Goal: Task Accomplishment & Management: Use online tool/utility

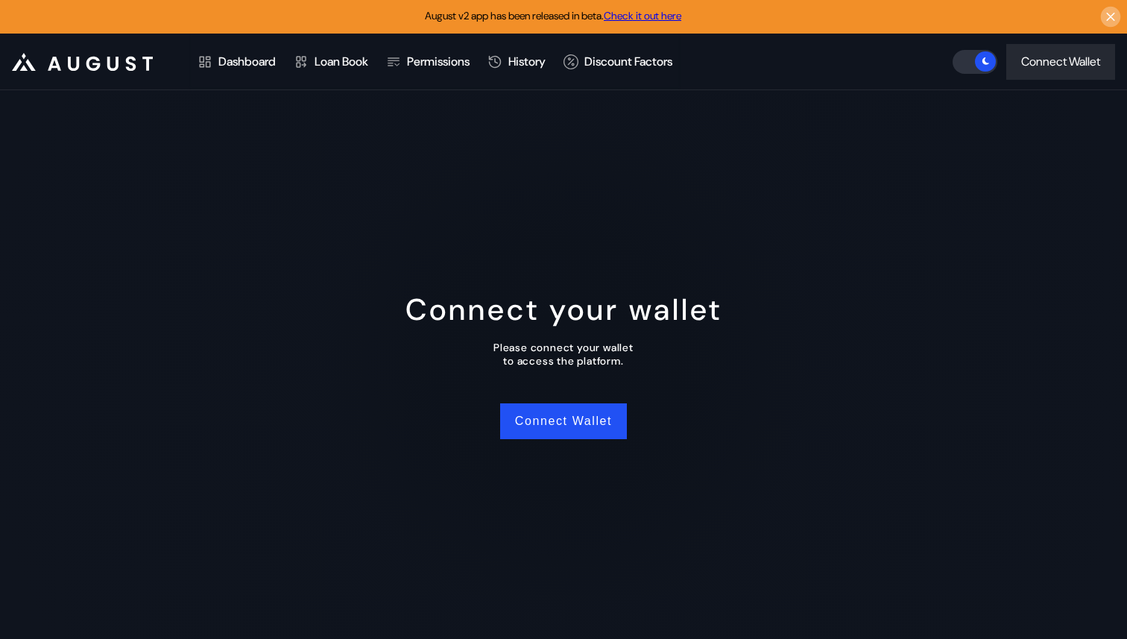
click at [1106, 21] on icon at bounding box center [1111, 17] width 14 height 15
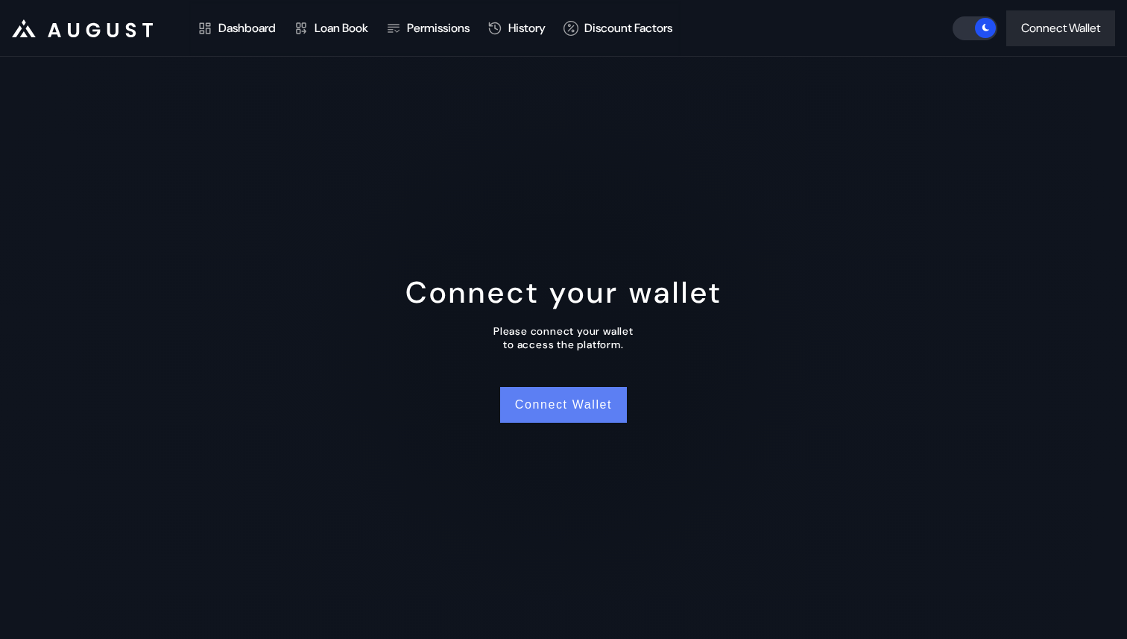
click at [568, 403] on button "Connect Wallet" at bounding box center [563, 405] width 127 height 36
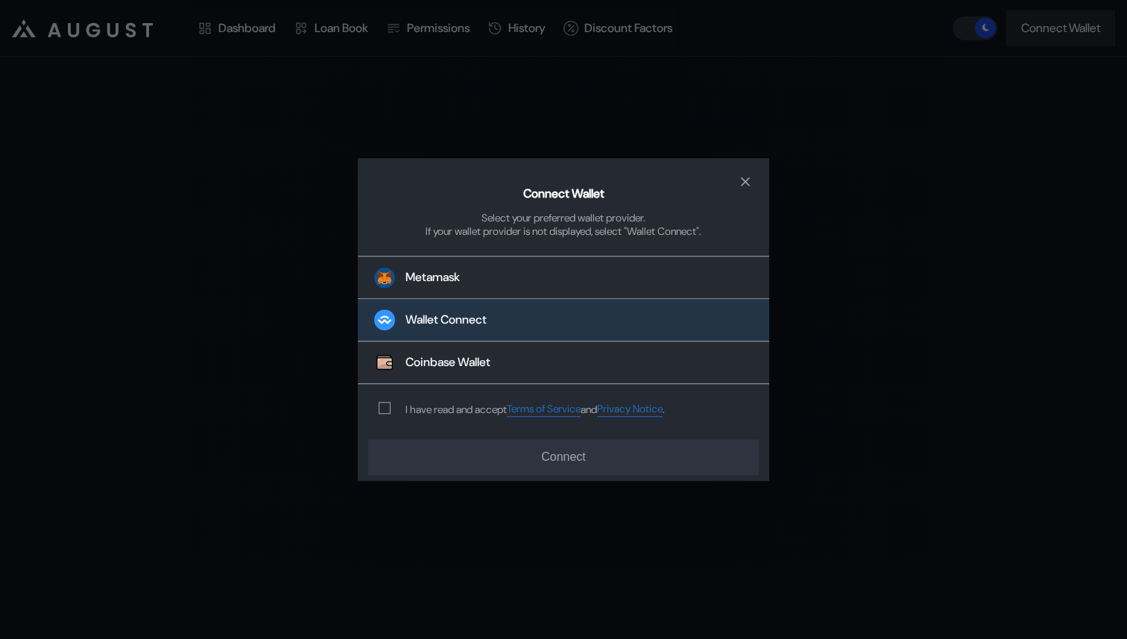
click at [451, 313] on div "Wallet Connect" at bounding box center [445, 320] width 81 height 16
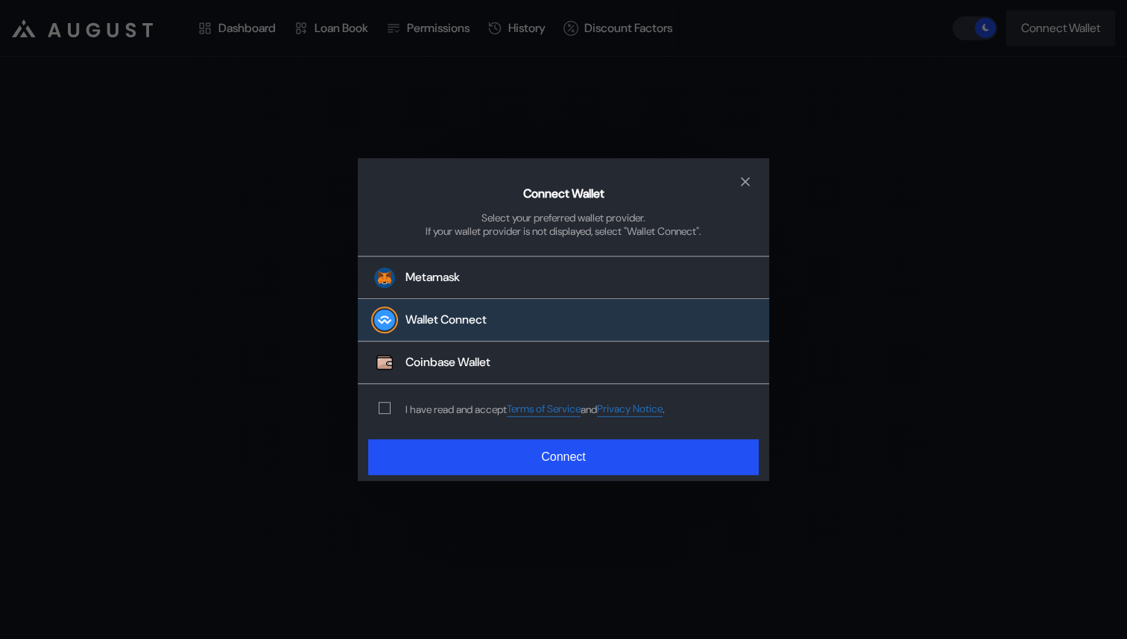
click at [389, 415] on div "I have read and accept Terms of Service and Privacy Notice ." at bounding box center [519, 409] width 322 height 49
click at [385, 411] on span "modal" at bounding box center [384, 408] width 10 height 10
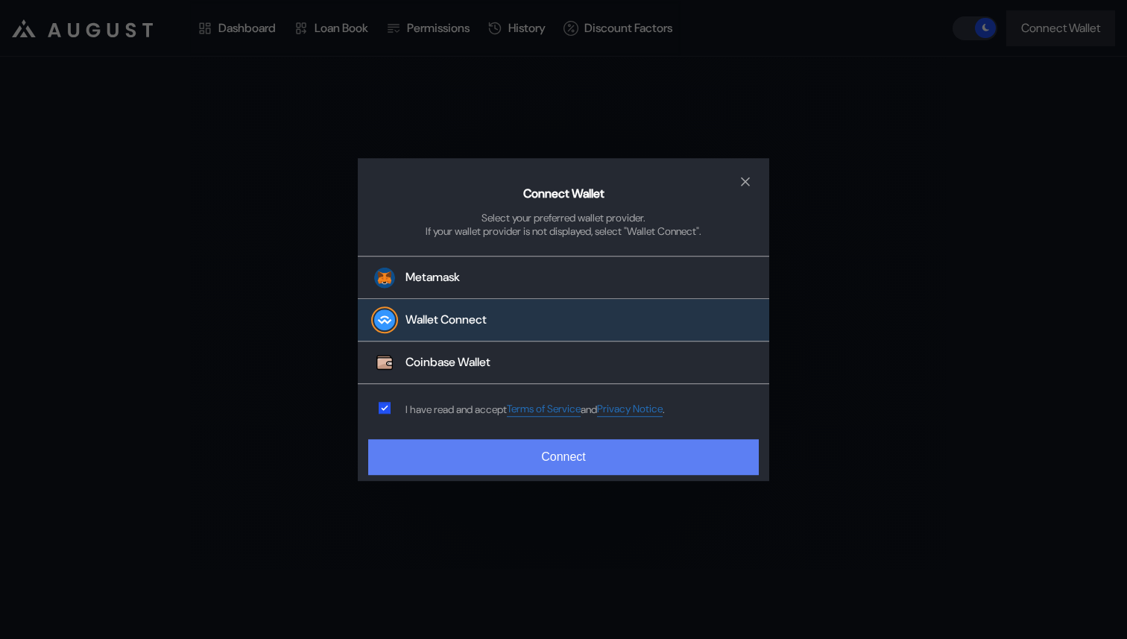
click at [554, 462] on button "Connect" at bounding box center [563, 457] width 391 height 36
